Goal: Task Accomplishment & Management: Use online tool/utility

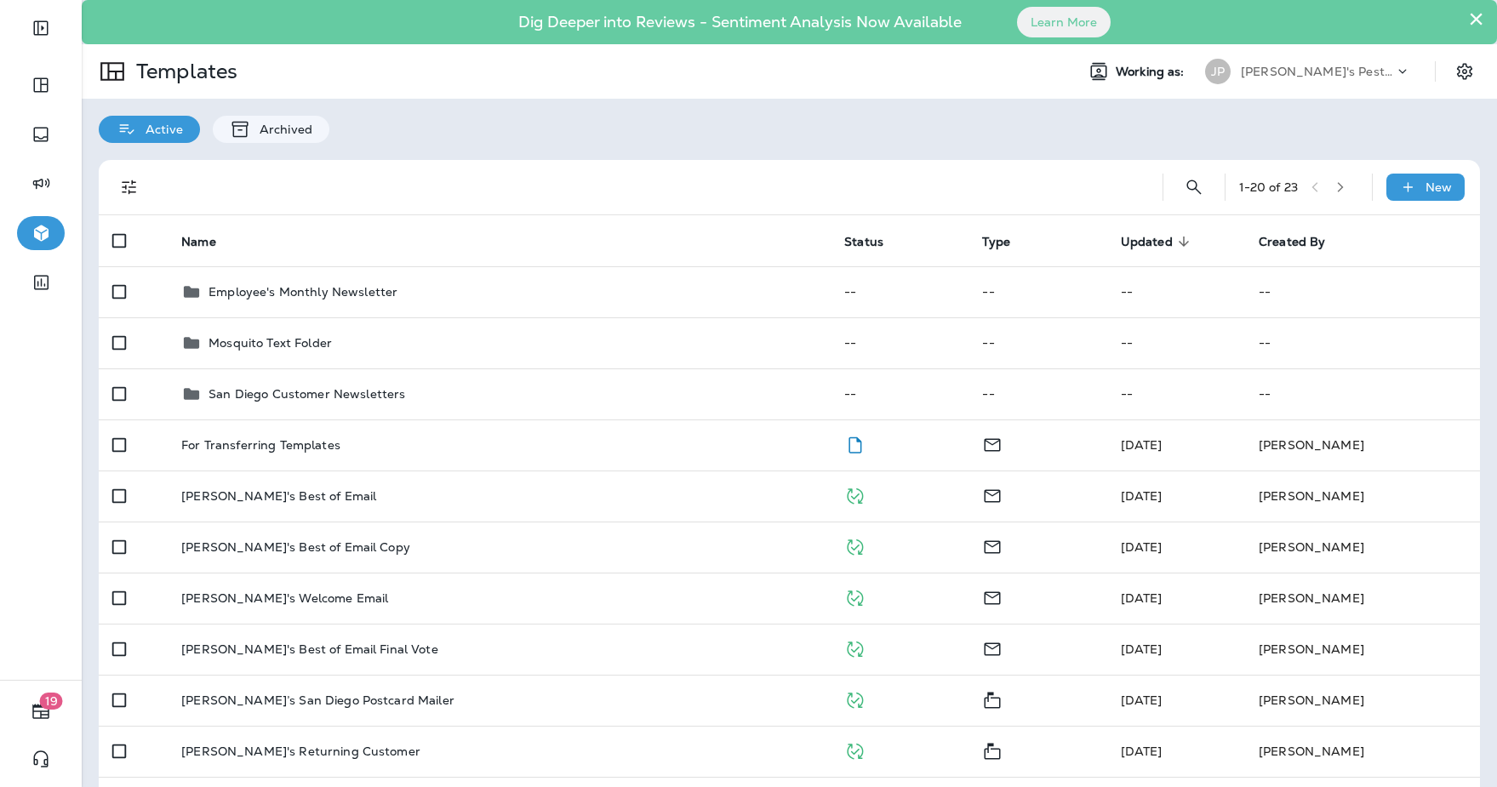
click at [1335, 70] on p "[PERSON_NAME]'s Pest Control - [GEOGRAPHIC_DATA]" at bounding box center [1317, 72] width 153 height 14
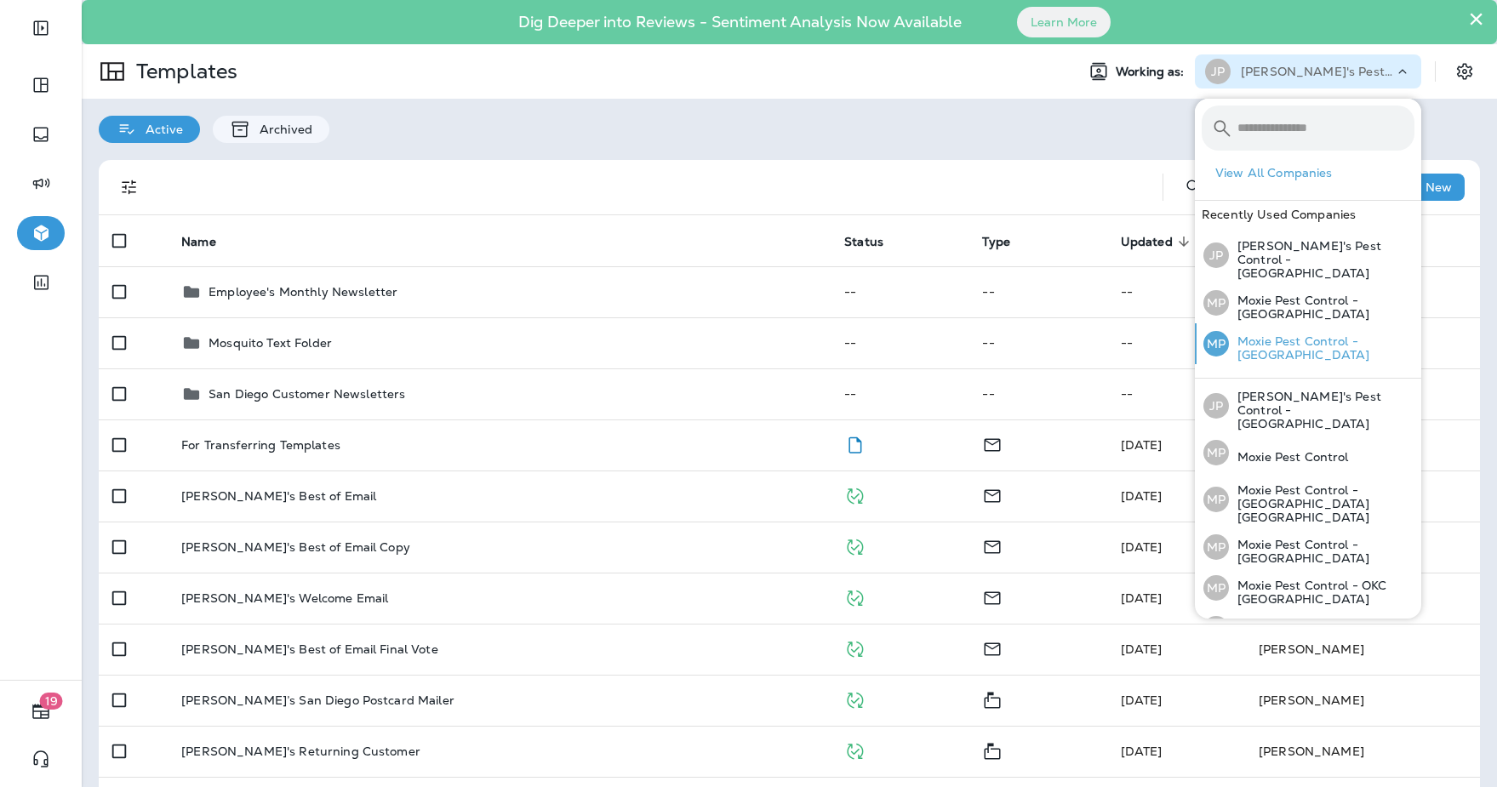
click at [1345, 340] on div "MP Moxie Pest Control - [GEOGRAPHIC_DATA]" at bounding box center [1308, 343] width 225 height 41
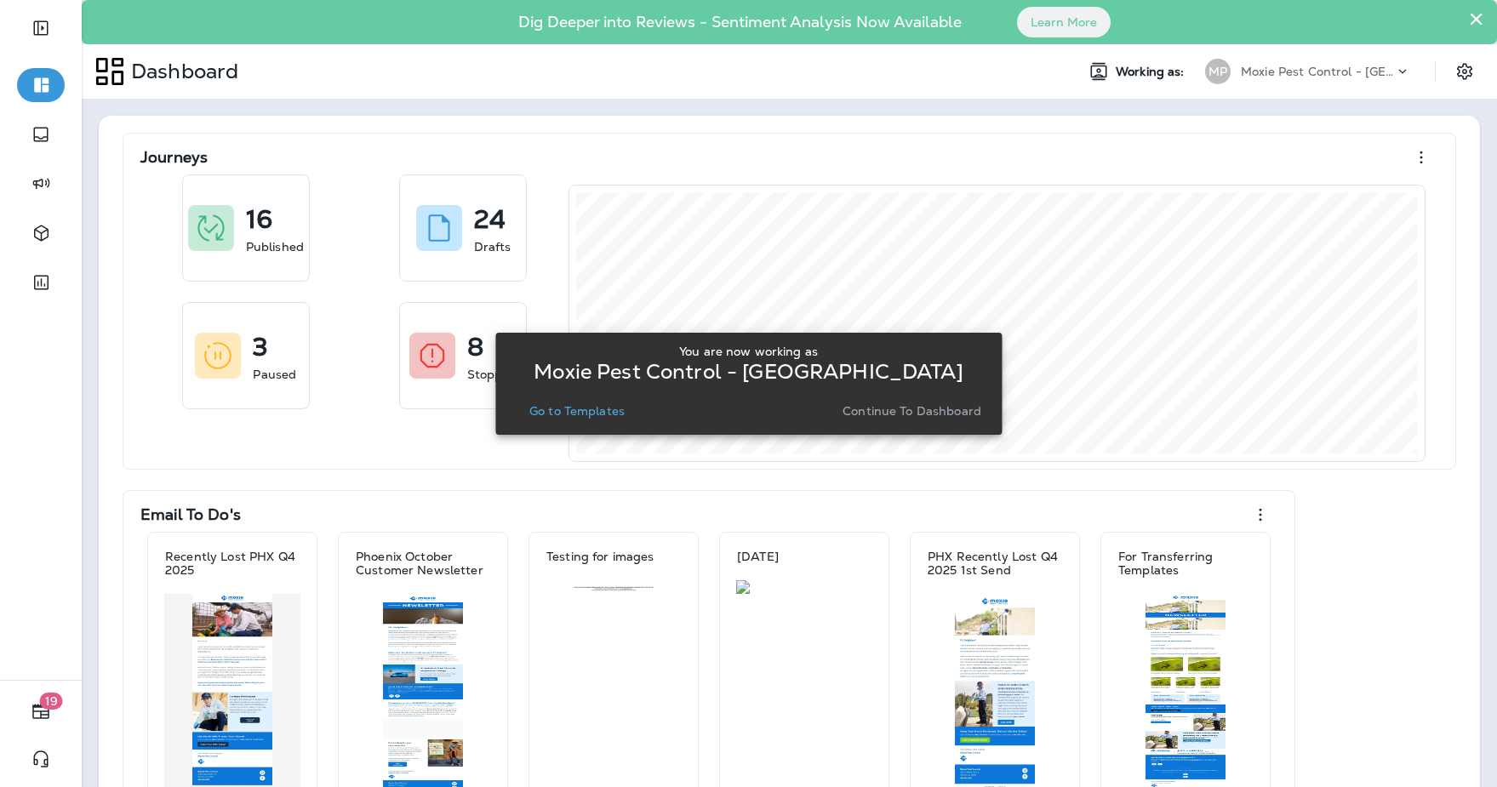
click at [587, 419] on button "Go to Templates" at bounding box center [576, 411] width 109 height 24
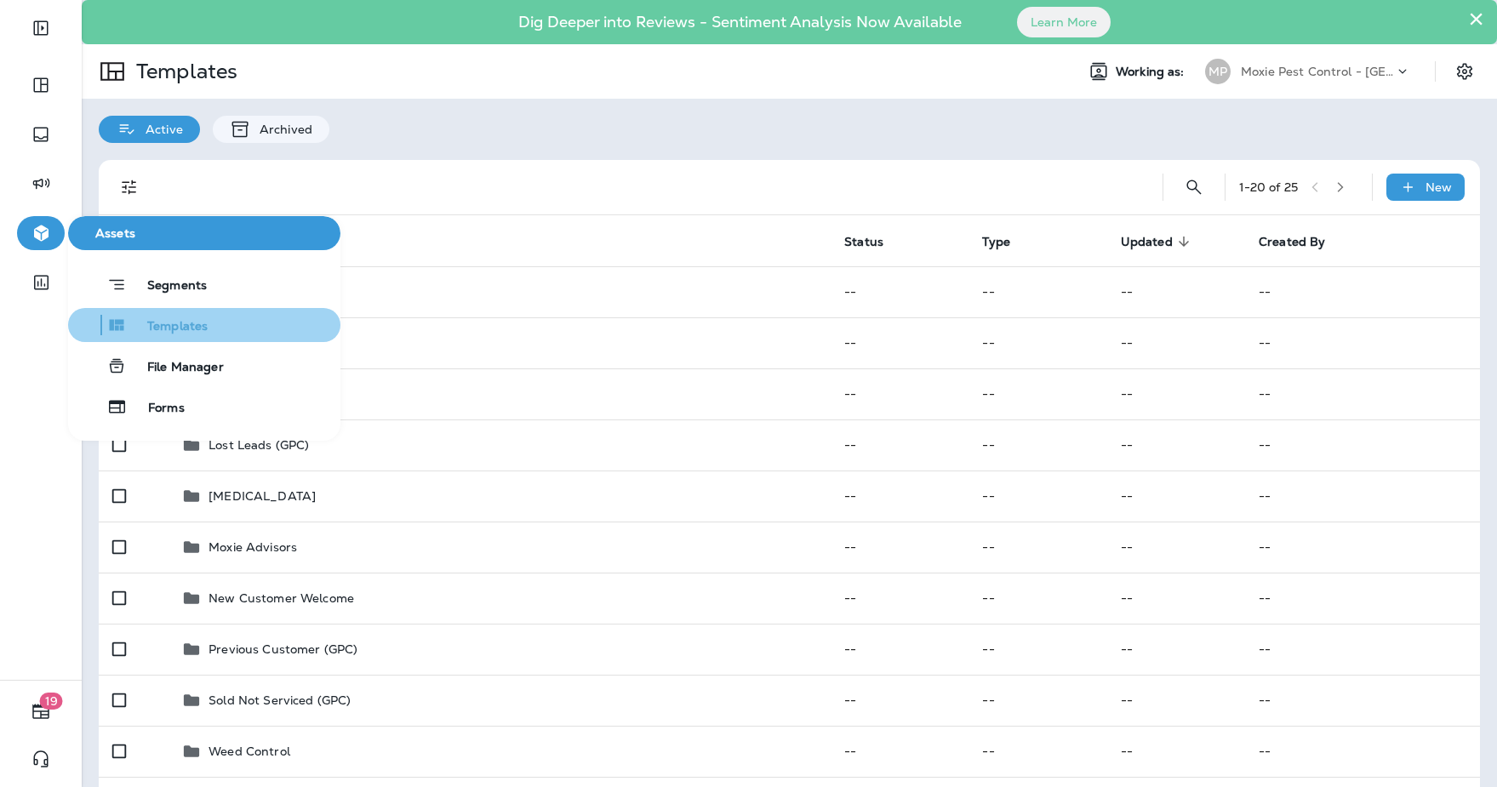
click at [150, 332] on span "Templates" at bounding box center [167, 327] width 81 height 16
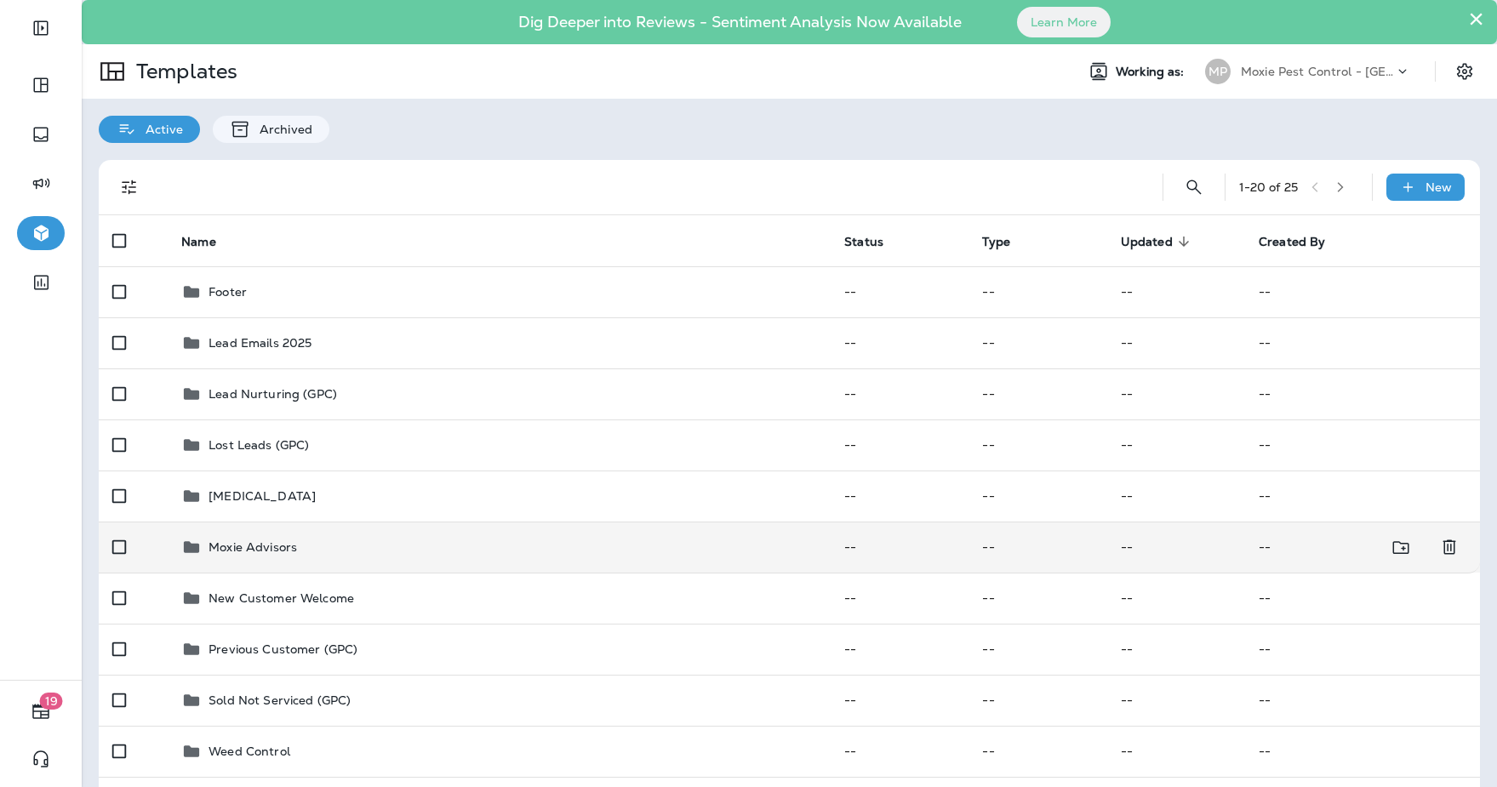
click at [249, 540] on p "Moxie Advisors" at bounding box center [252, 547] width 88 height 14
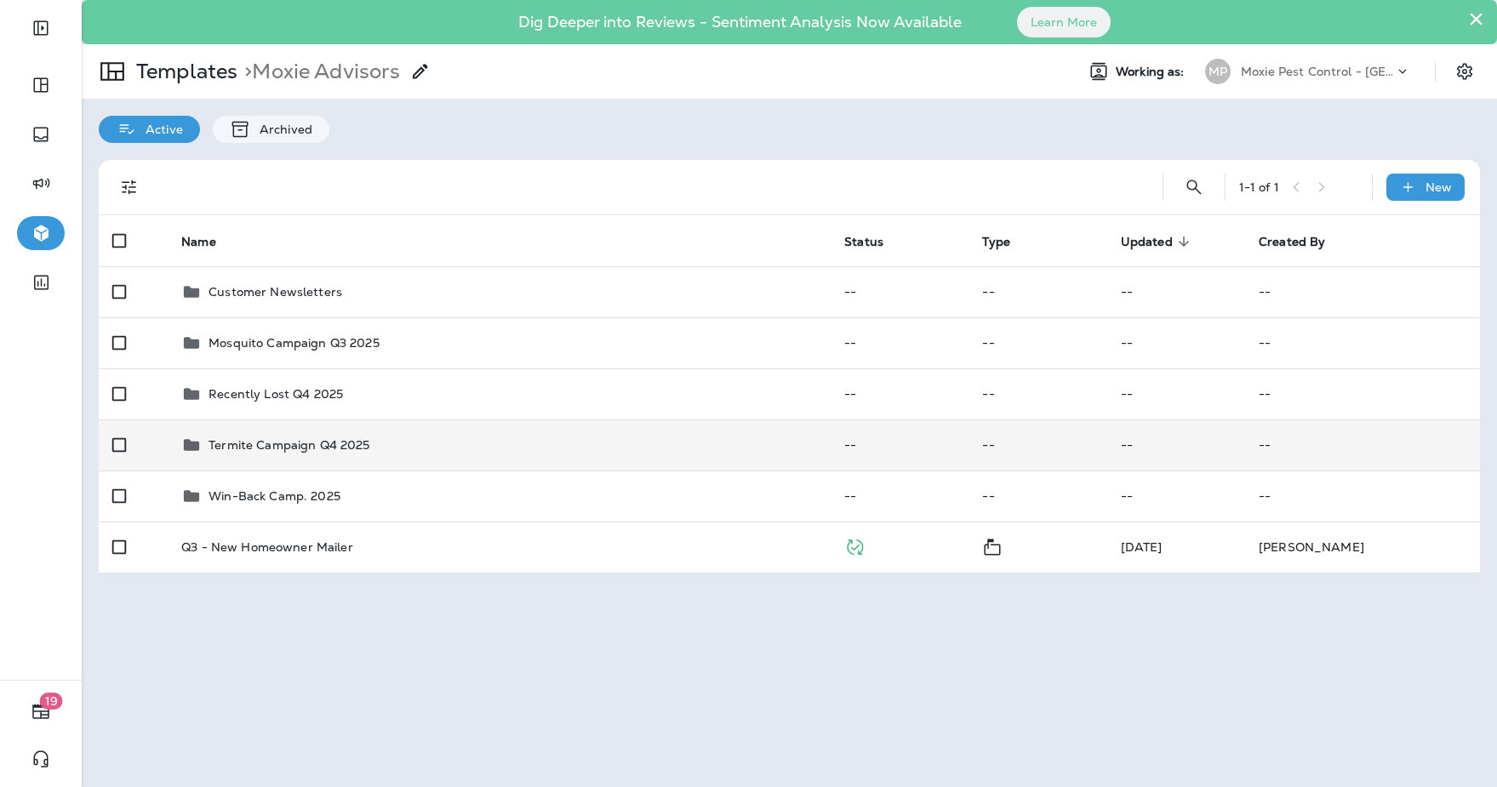
click at [391, 449] on div "Termite Campaign Q4 2025" at bounding box center [499, 445] width 636 height 20
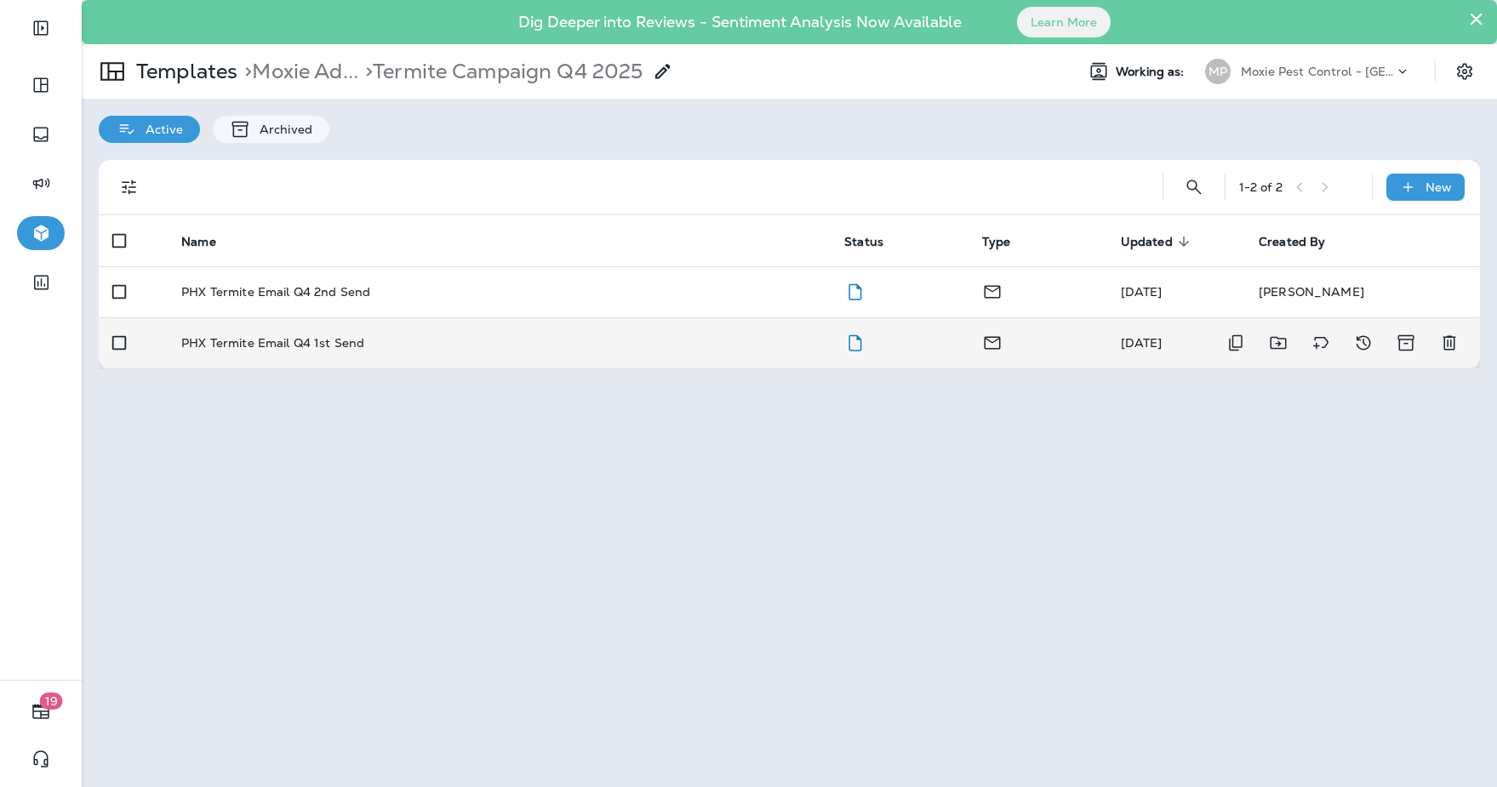
click at [367, 342] on div "PHX Termite Email Q4 1st Send" at bounding box center [499, 343] width 636 height 14
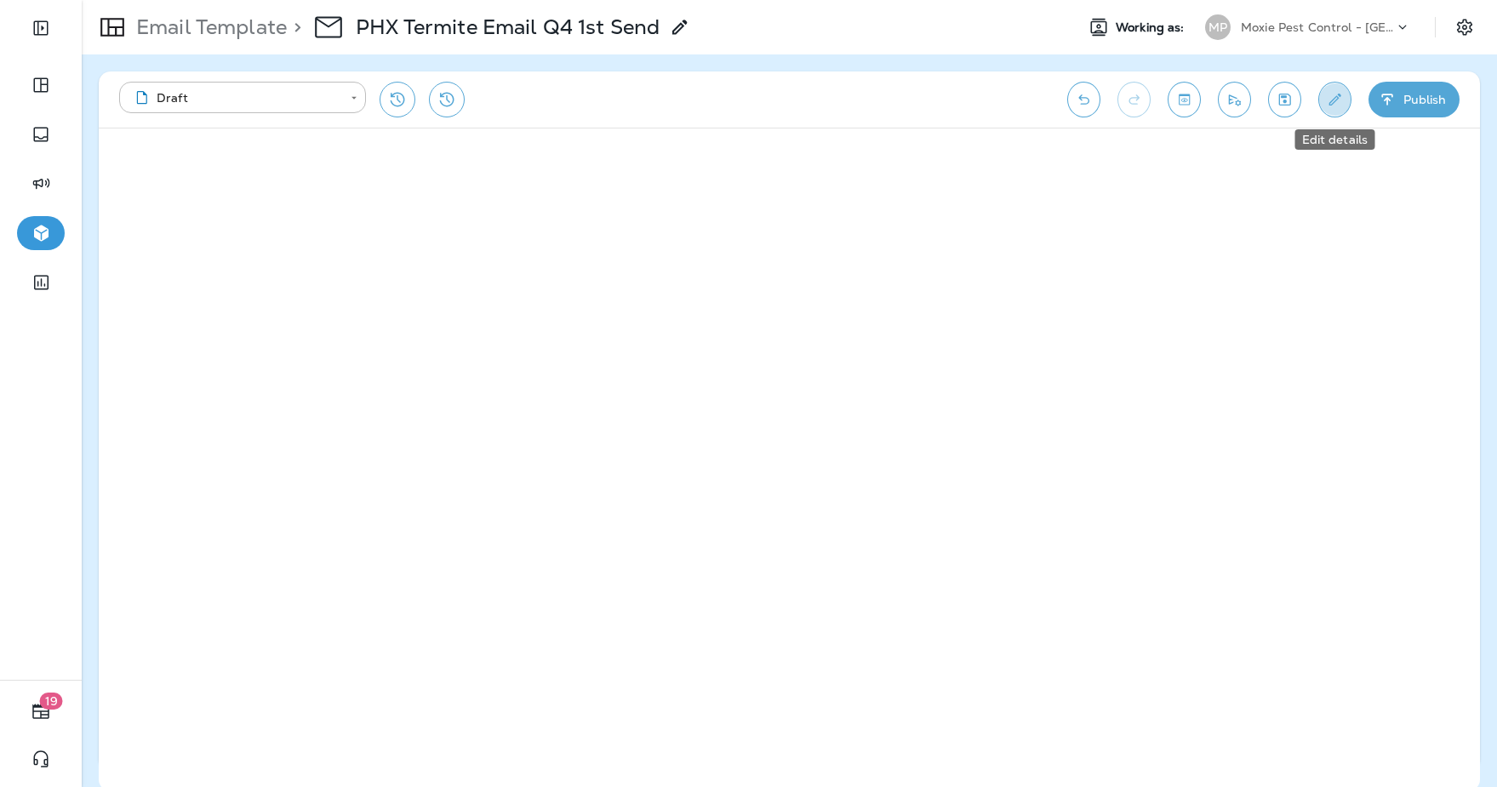
click at [1338, 104] on icon "Edit details" at bounding box center [1335, 99] width 18 height 17
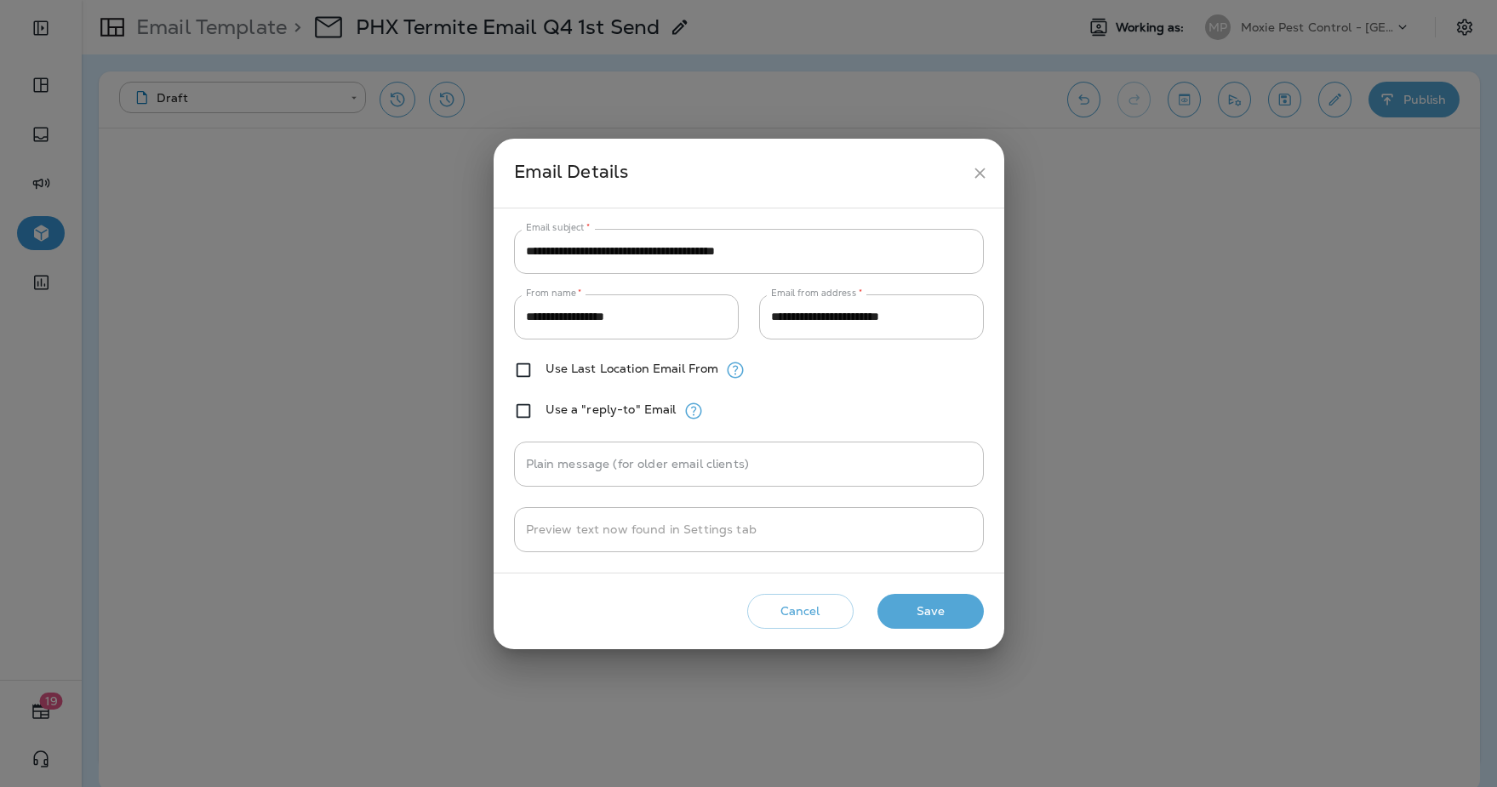
click at [967, 172] on button "close" at bounding box center [979, 172] width 31 height 31
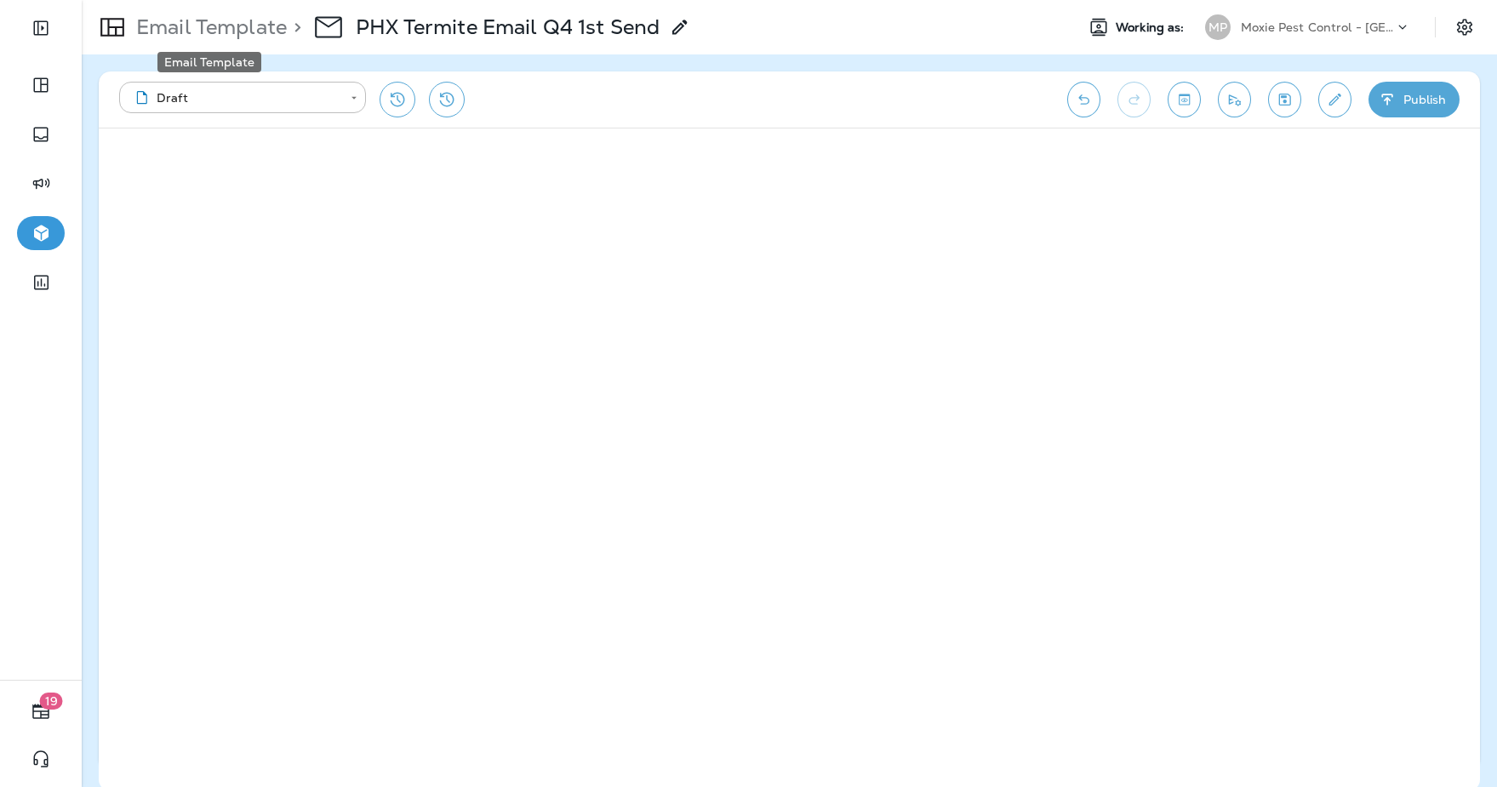
click at [185, 24] on p "Email Template" at bounding box center [207, 27] width 157 height 26
